Goal: Navigation & Orientation: Find specific page/section

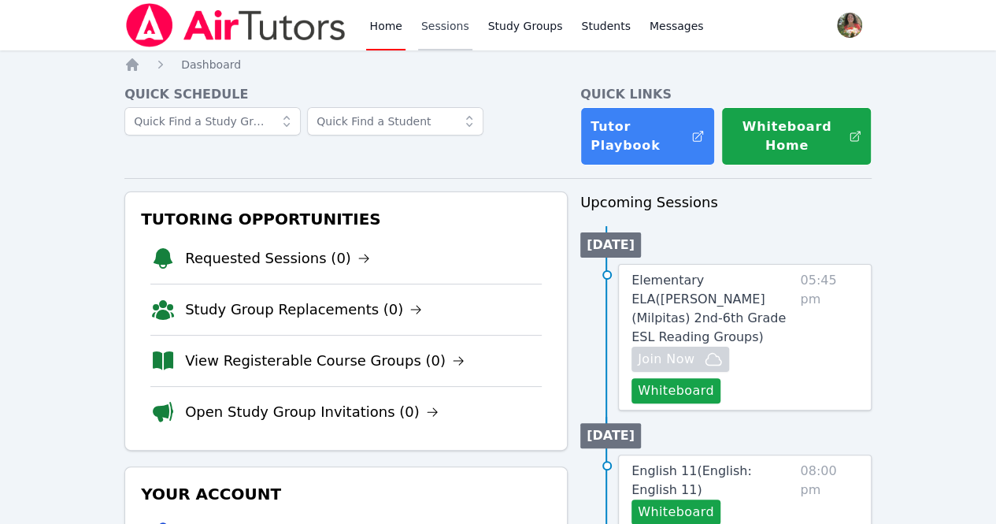
click at [452, 35] on link "Sessions" at bounding box center [445, 25] width 54 height 50
